Goal: Use online tool/utility: Use online tool/utility

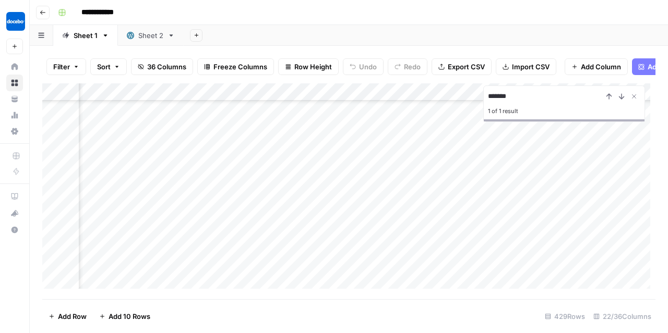
scroll to position [9124, 128]
click at [632, 98] on icon "Close Search" at bounding box center [634, 96] width 8 height 8
click at [38, 15] on button "Go back" at bounding box center [43, 13] width 14 height 14
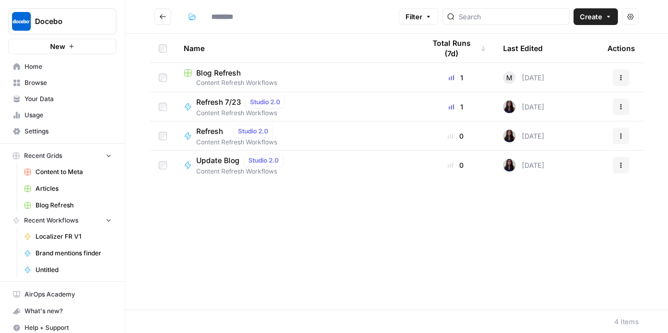
type input "**********"
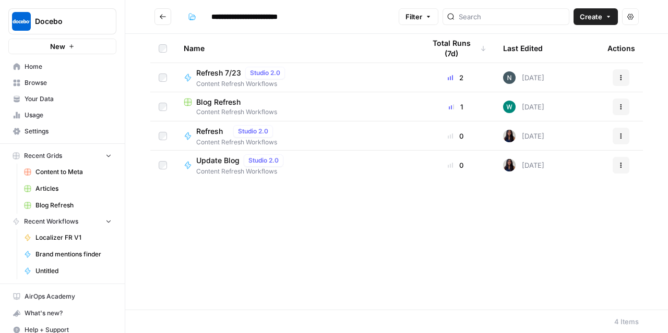
click at [165, 15] on icon "Go back" at bounding box center [162, 16] width 7 height 7
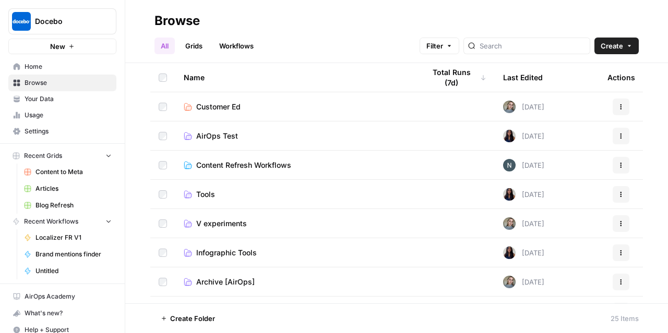
click at [219, 142] on td "AirOps Test" at bounding box center [295, 136] width 241 height 29
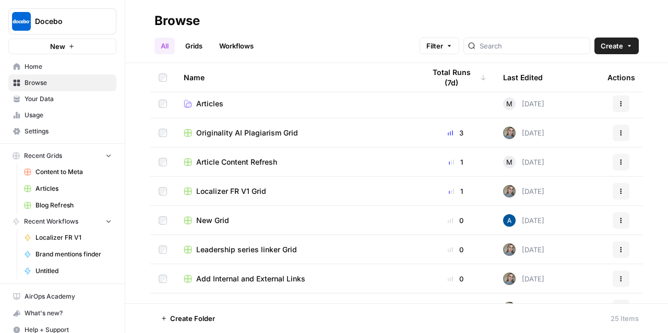
scroll to position [233, 0]
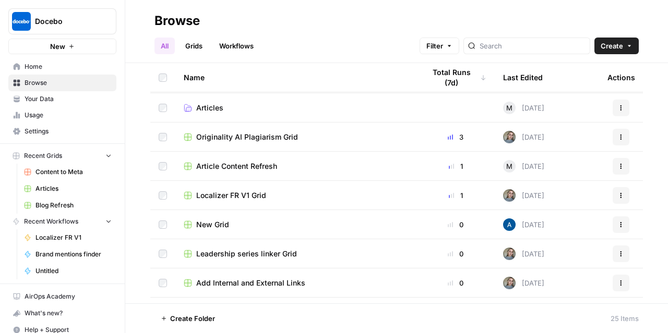
click at [45, 192] on span "Articles" at bounding box center [73, 188] width 76 height 9
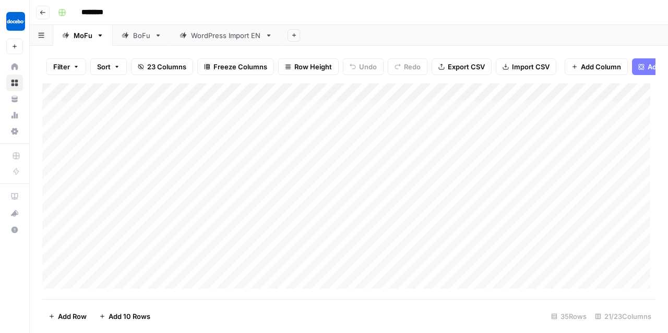
click at [625, 95] on div "Add Column" at bounding box center [348, 188] width 613 height 211
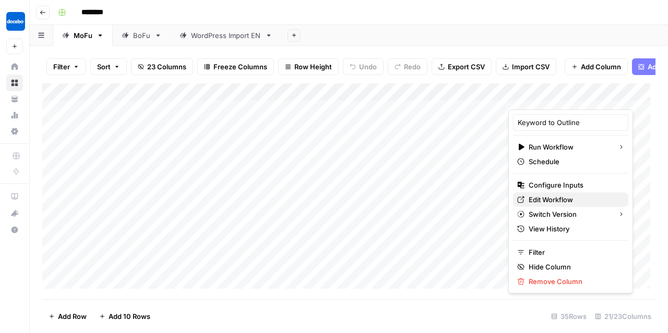
click at [537, 200] on span "Edit Workflow" at bounding box center [574, 200] width 91 height 10
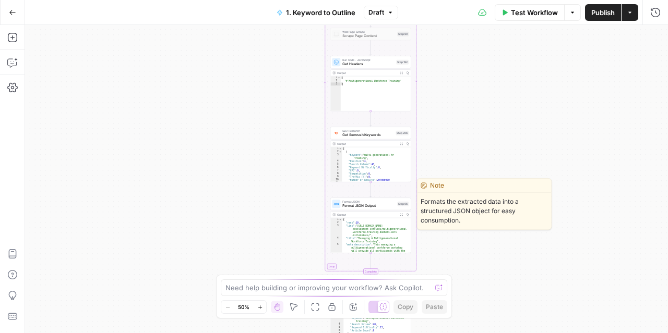
click at [385, 207] on span "Format JSON Output" at bounding box center [368, 205] width 53 height 5
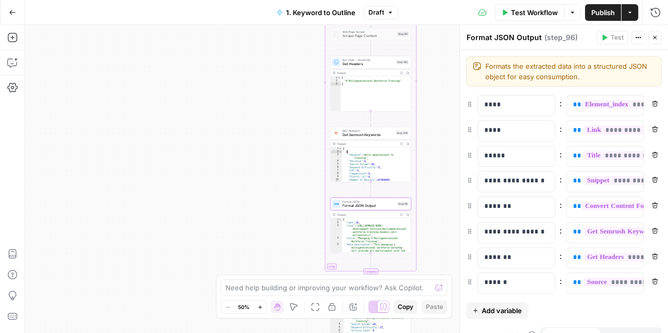
click at [383, 153] on div "[ { "Keyword" : "multi-generational hr training" , "Position" : 4 , "Search Vol…" at bounding box center [375, 167] width 67 height 41
click at [391, 173] on div "[ { "Keyword" : "multi-generational hr training" , "Position" : 4 , "Search Vol…" at bounding box center [375, 167] width 67 height 41
click at [370, 130] on span "SEO Research" at bounding box center [367, 131] width 51 height 4
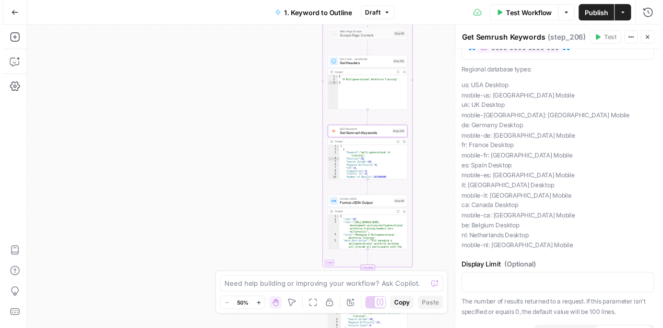
scroll to position [163, 0]
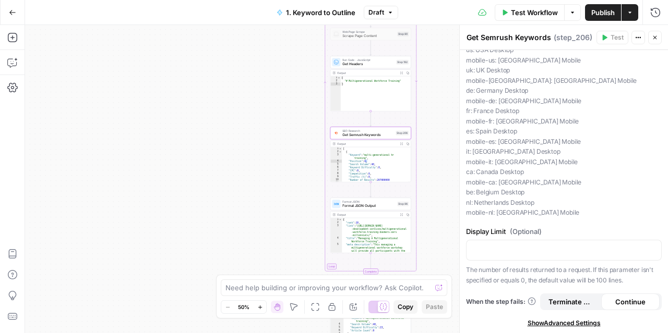
type textarea "**********"
click at [385, 165] on div "[ { "Keyword" : "multi-generational hr training" , "Position" : 4 , "Search Vol…" at bounding box center [375, 167] width 67 height 41
click at [379, 143] on div "Output" at bounding box center [366, 144] width 59 height 4
click at [386, 208] on span "Format JSON Output" at bounding box center [368, 205] width 53 height 5
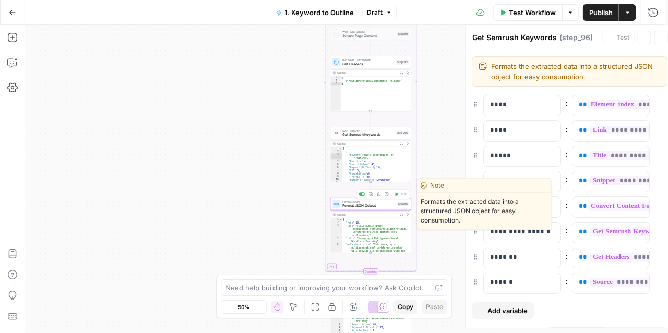
type textarea "Format JSON Output"
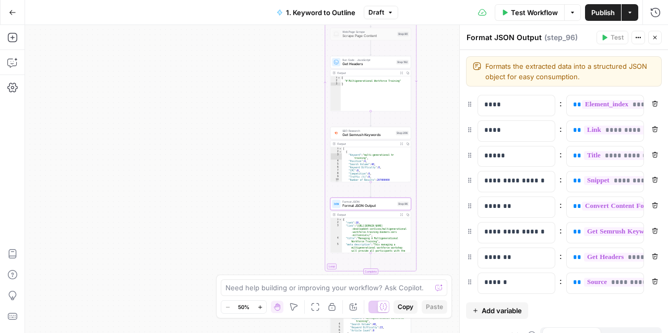
click at [370, 234] on div "{ "rank" : 10 , "link" : "[URL][DOMAIN_NAME] -development-services/multigenerat…" at bounding box center [375, 245] width 67 height 54
type textarea "**********"
click at [370, 234] on div "{ "rank" : 10 , "link" : "[URL][DOMAIN_NAME] -development-services/multigenerat…" at bounding box center [375, 245] width 67 height 54
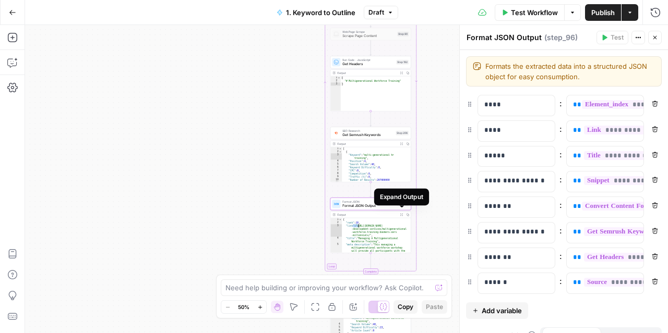
click at [400, 214] on icon "button" at bounding box center [401, 215] width 3 height 3
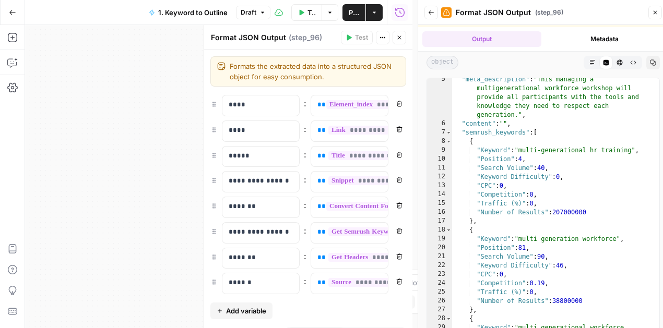
scroll to position [0, 0]
